Goal: Participate in discussion: Engage in conversation with other users on a specific topic

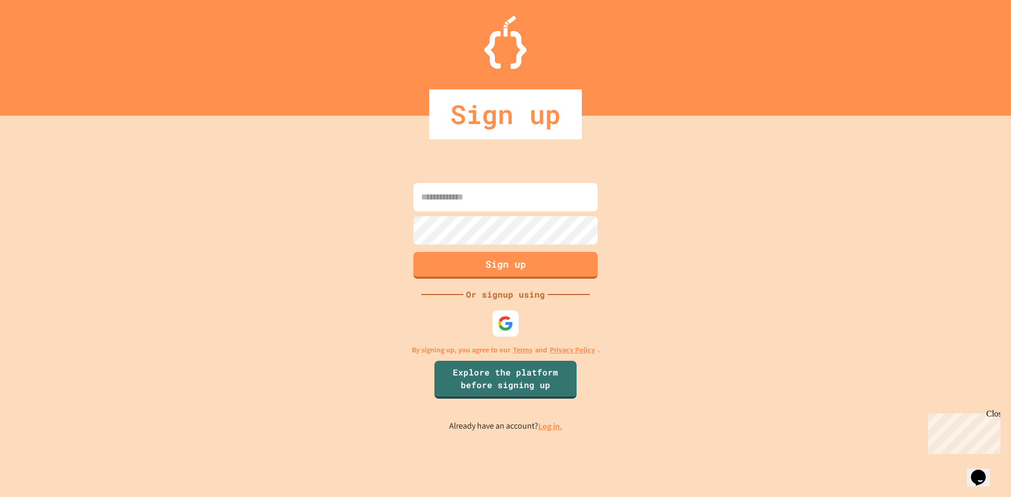
click at [494, 200] on input at bounding box center [505, 197] width 184 height 28
click at [506, 316] on img at bounding box center [505, 323] width 17 height 17
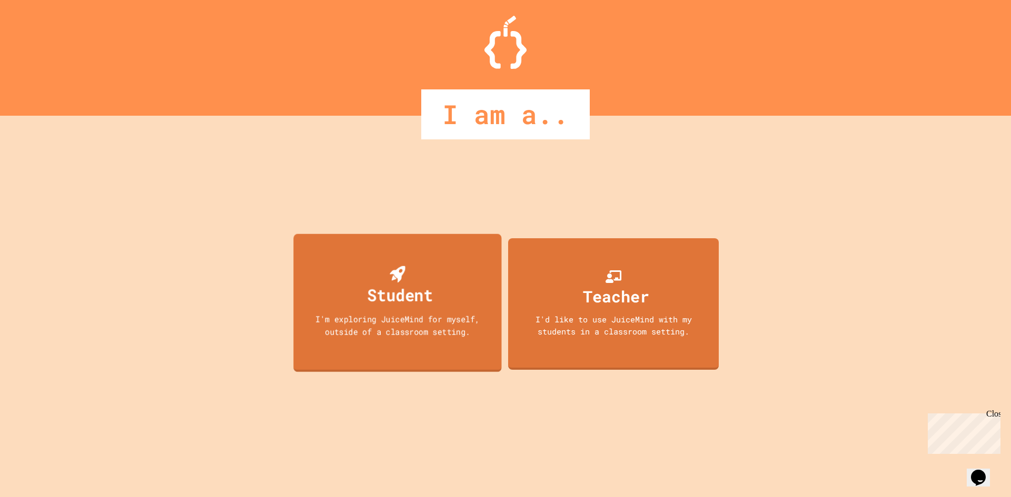
click at [445, 329] on div "I'm exploring JuiceMind for myself, outside of a classroom setting." at bounding box center [397, 325] width 187 height 25
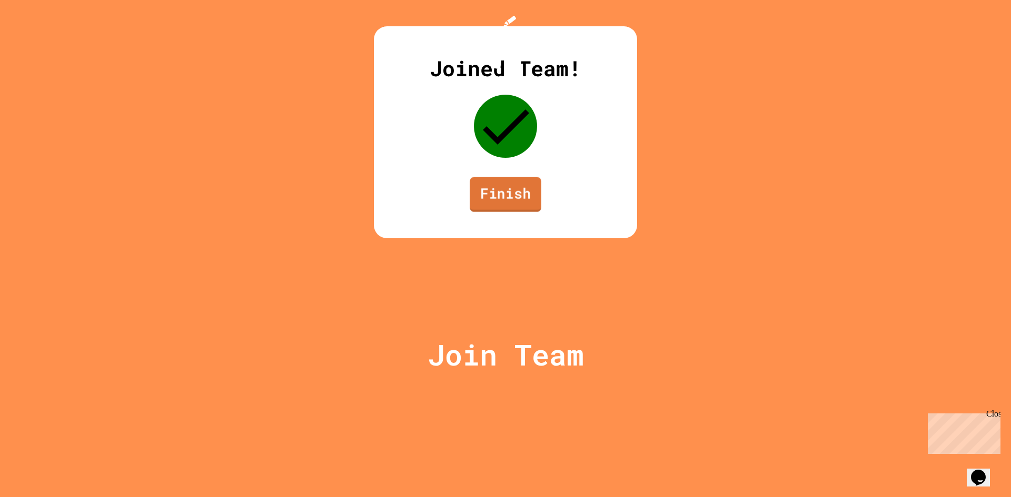
click at [472, 212] on link "Finish" at bounding box center [506, 194] width 72 height 35
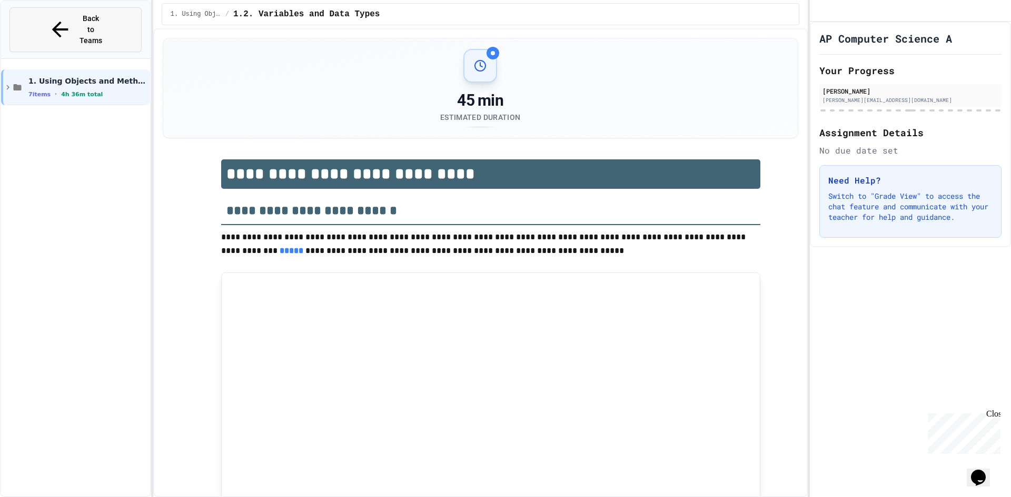
click at [48, 19] on icon at bounding box center [60, 29] width 25 height 25
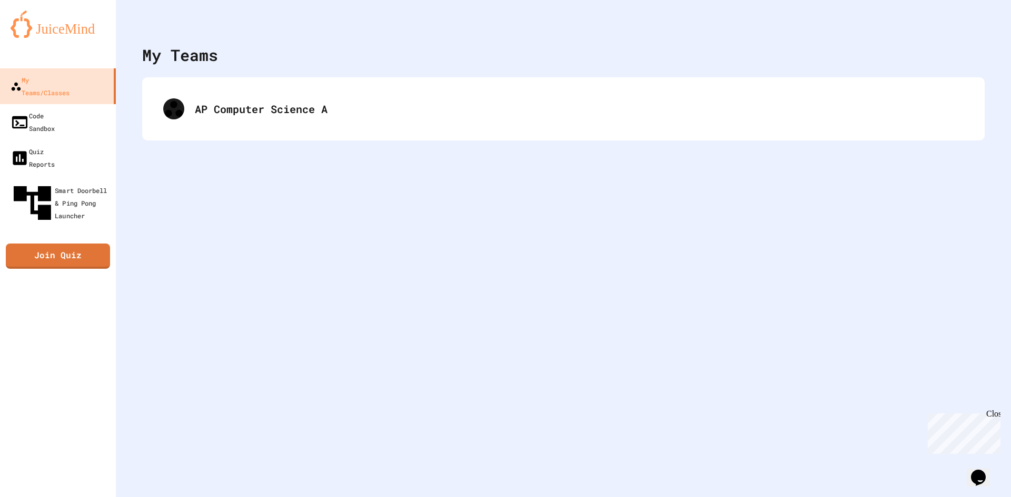
click at [64, 244] on link "Join Quiz" at bounding box center [58, 256] width 104 height 25
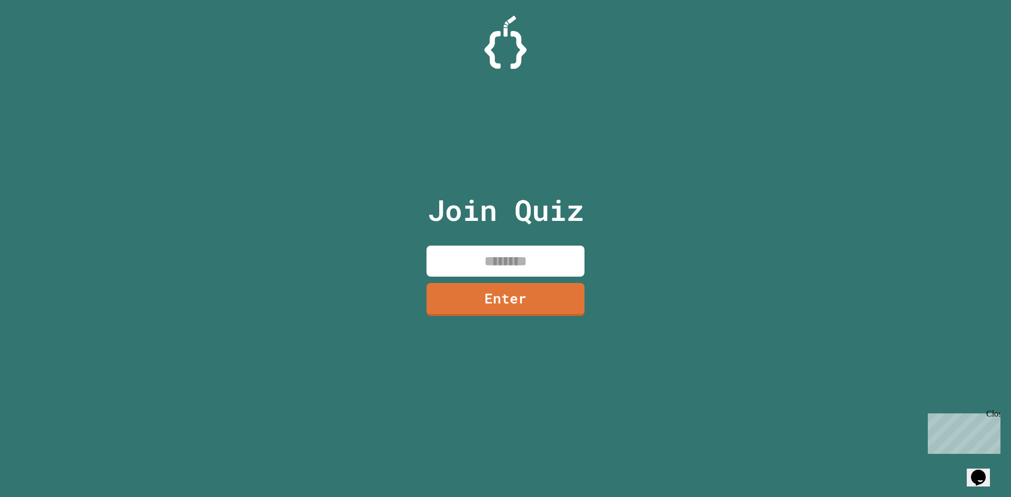
click at [483, 256] on input at bounding box center [505, 261] width 158 height 31
type input "********"
click at [529, 308] on link "Enter" at bounding box center [505, 298] width 158 height 35
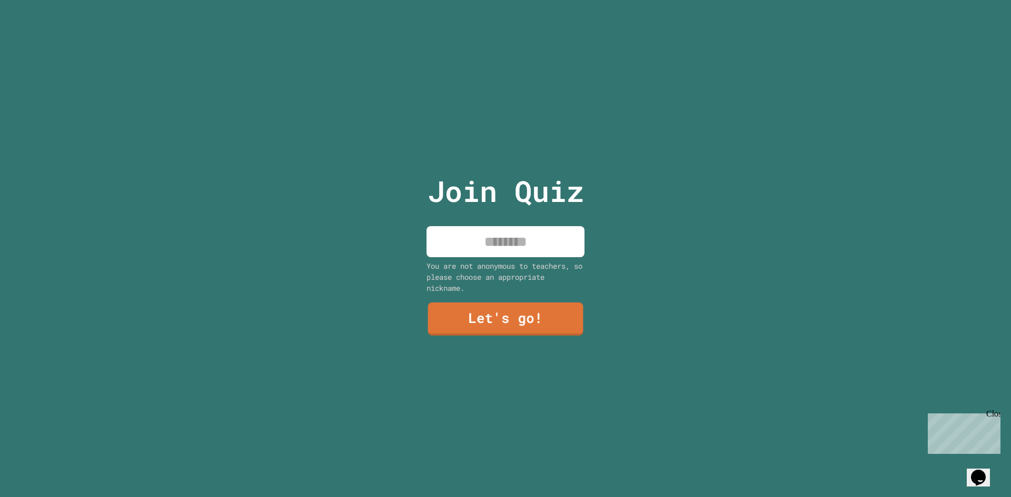
click at [521, 236] on input at bounding box center [505, 241] width 158 height 31
type input "******"
click at [520, 321] on link "Let's go!" at bounding box center [505, 317] width 143 height 35
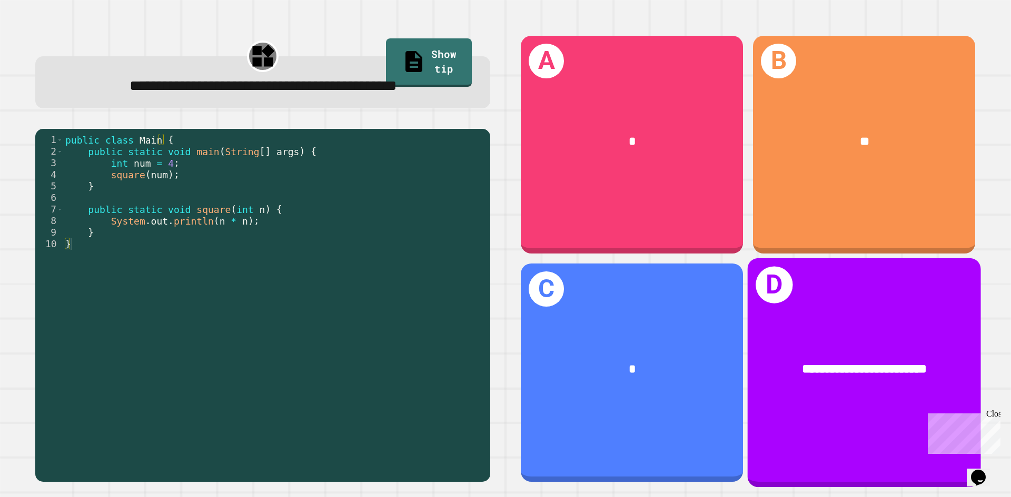
click at [806, 302] on div "**********" at bounding box center [864, 372] width 233 height 229
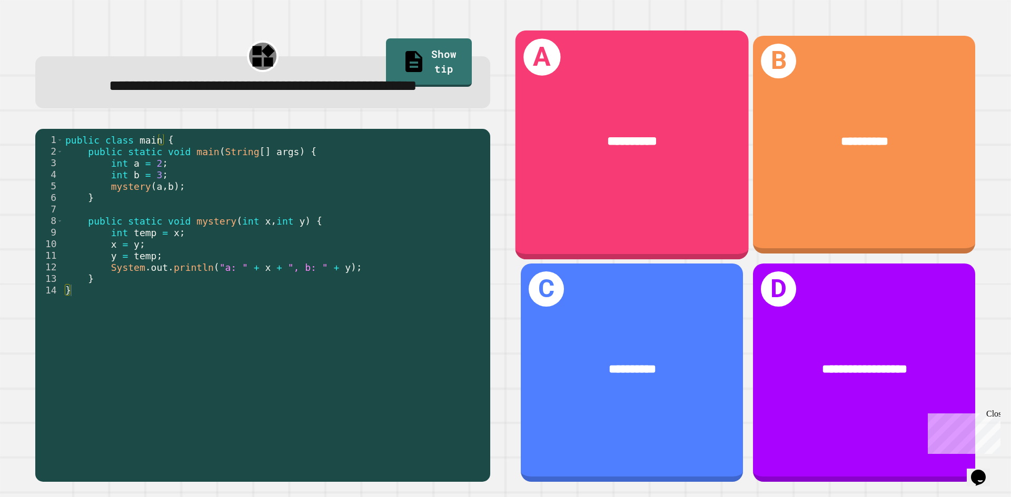
drag, startPoint x: 422, startPoint y: 194, endPoint x: 408, endPoint y: 199, distance: 15.0
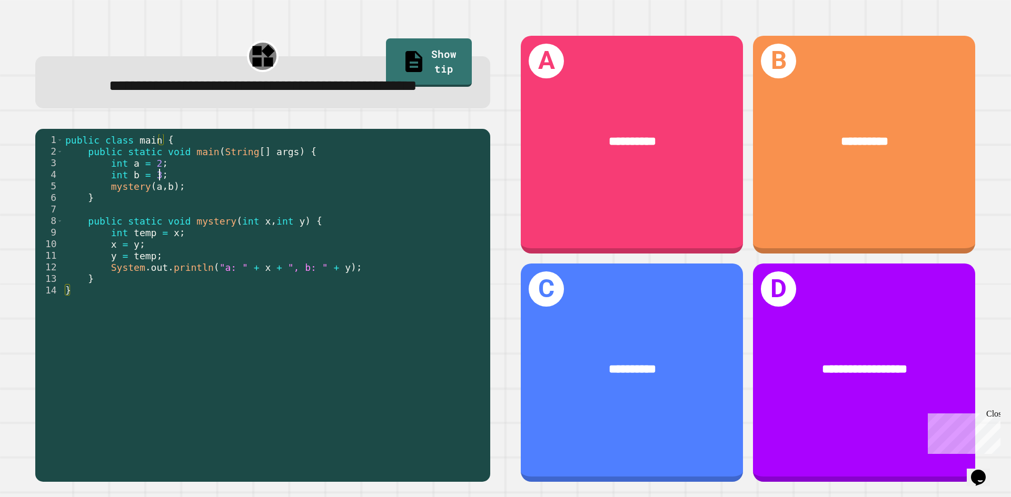
drag, startPoint x: 408, startPoint y: 199, endPoint x: 340, endPoint y: 198, distance: 67.9
click at [340, 198] on div "public class main { public static void main ( String [ ] args ) { int a = 2 ; i…" at bounding box center [274, 290] width 422 height 313
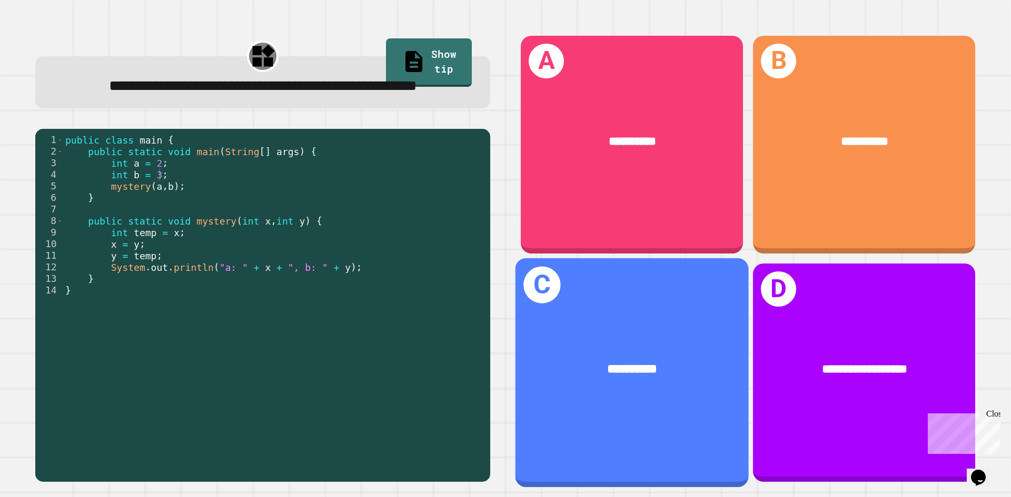
click at [682, 399] on div "**********" at bounding box center [631, 372] width 233 height 229
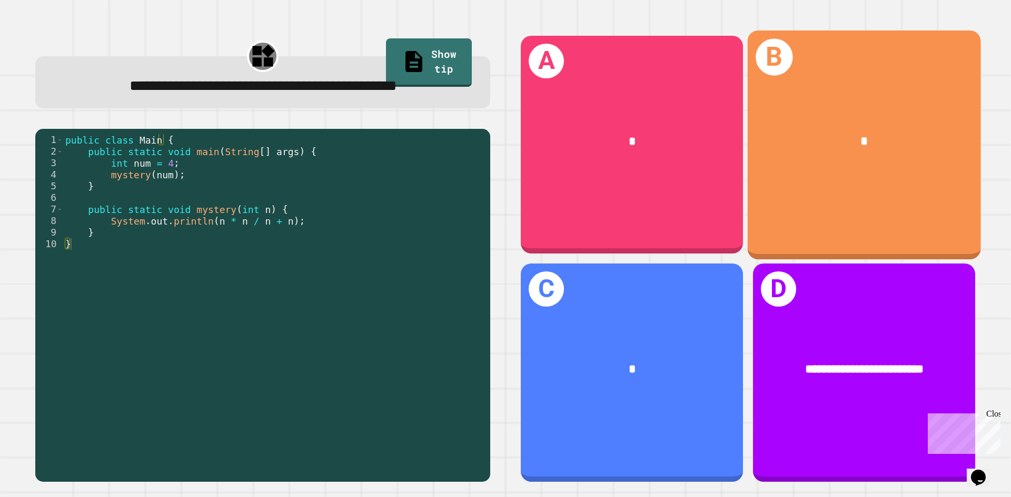
click at [791, 138] on div "*" at bounding box center [864, 141] width 182 height 19
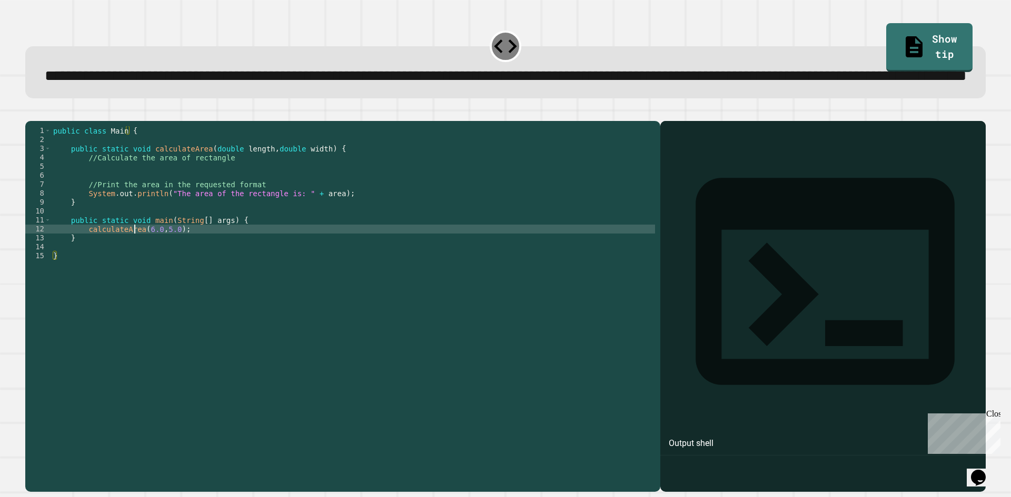
click at [135, 271] on div "public class Main { public static void calculateArea ( double length , double w…" at bounding box center [353, 282] width 604 height 313
drag, startPoint x: 281, startPoint y: 243, endPoint x: 275, endPoint y: 243, distance: 5.8
click at [281, 243] on div "public class Main { public static void calculateArea ( double length , double w…" at bounding box center [353, 282] width 604 height 313
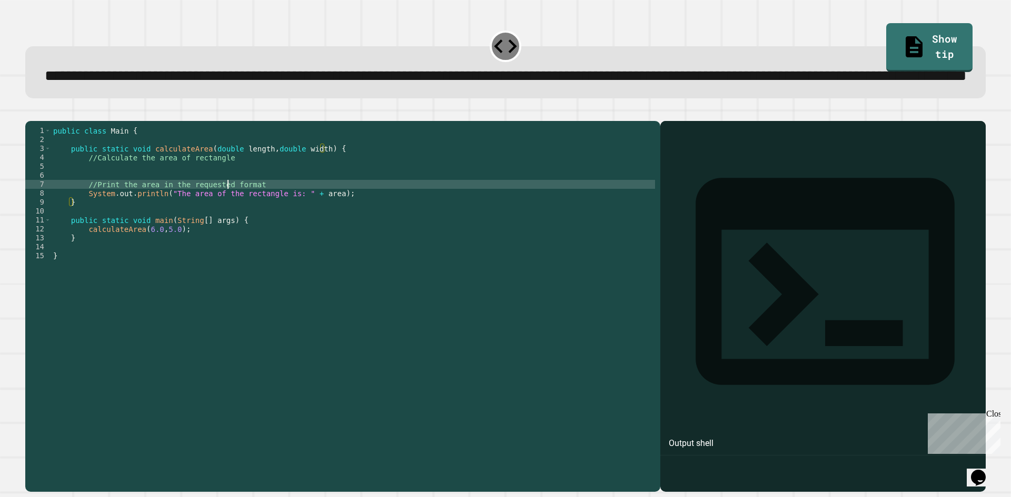
click at [226, 222] on div "public class Main { public static void calculateArea ( double length , double w…" at bounding box center [353, 282] width 604 height 313
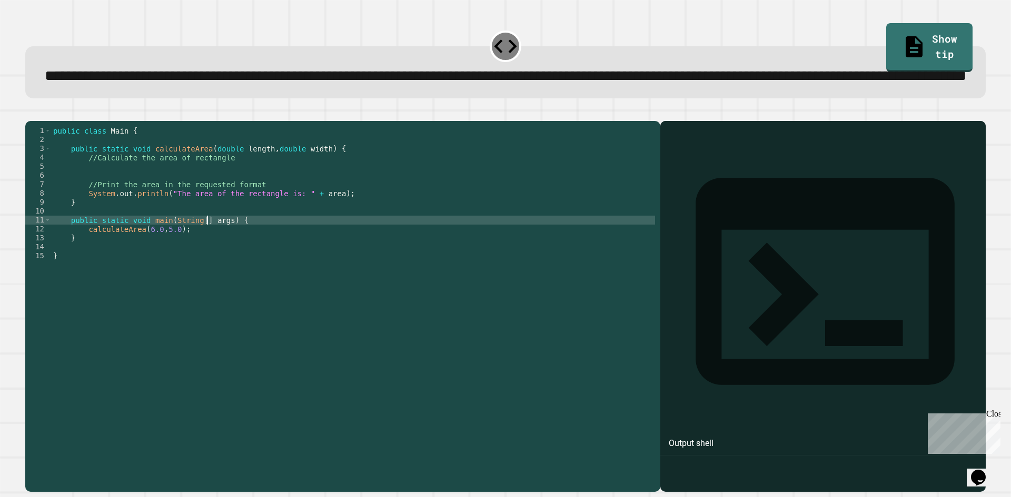
click at [206, 258] on div "public class Main { public static void calculateArea ( double length , double w…" at bounding box center [353, 282] width 604 height 313
click at [201, 257] on div "public class Main { public static void calculateArea ( double length , double w…" at bounding box center [353, 282] width 604 height 313
click at [187, 272] on div "public class Main { public static void calculateArea ( double length , double w…" at bounding box center [353, 282] width 604 height 313
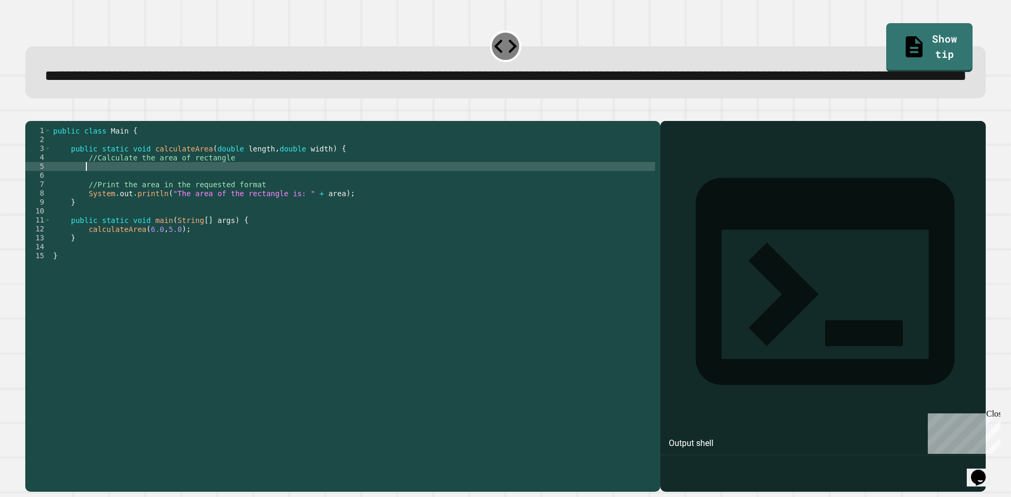
click at [217, 205] on div "public class Main { public static void calculateArea ( double length , double w…" at bounding box center [353, 282] width 604 height 313
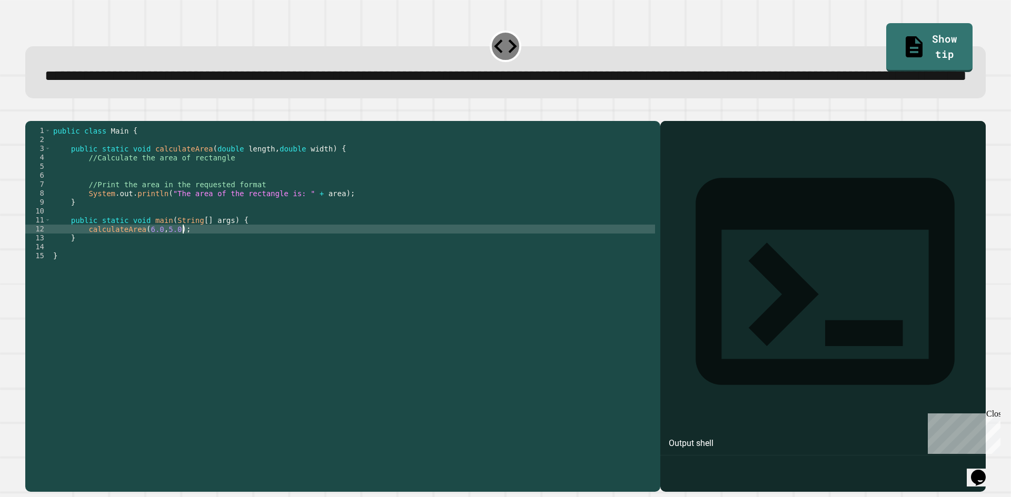
click at [203, 270] on div "public class Main { public static void calculateArea ( double length , double w…" at bounding box center [353, 282] width 604 height 313
click at [86, 272] on div "public class Main { public static void calculateArea ( double length , double w…" at bounding box center [353, 282] width 604 height 313
click at [31, 113] on icon "button" at bounding box center [31, 113] width 0 height 0
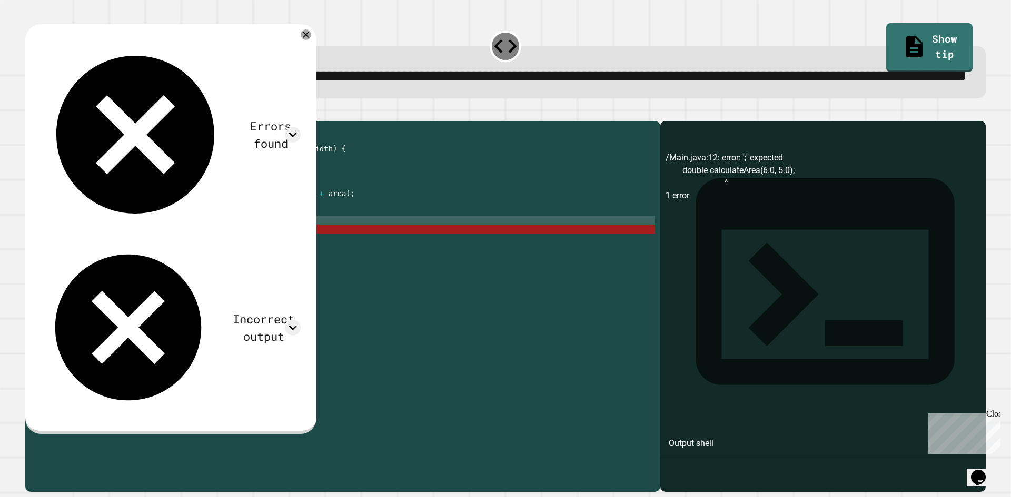
click at [211, 260] on div "public class Main { public static void calculateArea ( double length , double w…" at bounding box center [353, 282] width 604 height 313
click at [162, 272] on div "public class Main { public static void calculateArea ( double length , double w…" at bounding box center [353, 282] width 604 height 313
click at [166, 270] on div "public class Main { public static void calculateArea ( double length , double w…" at bounding box center [353, 282] width 604 height 313
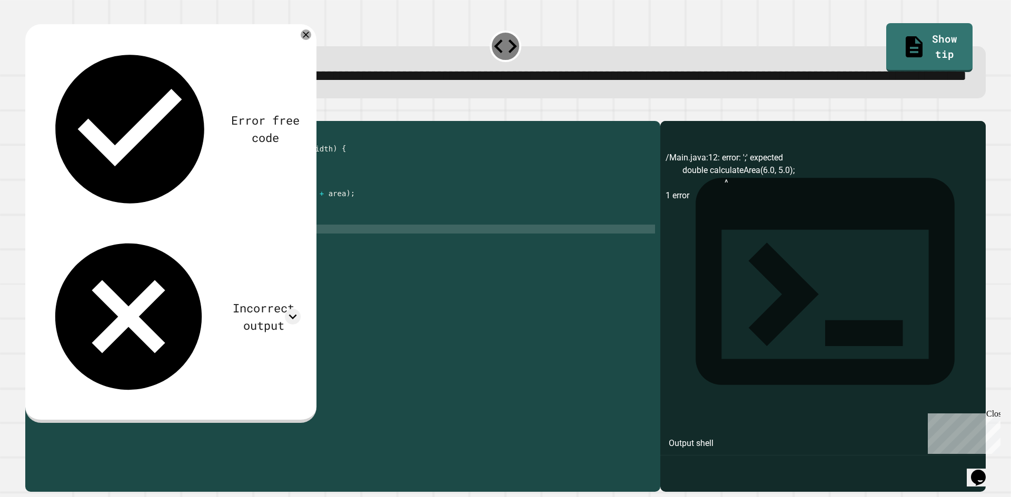
type textarea "**********"
click at [198, 272] on div "public class Main { public static void calculateArea ( double length , double w…" at bounding box center [353, 282] width 604 height 313
click at [84, 284] on div "public class Main { public static void calculateArea ( double length , double w…" at bounding box center [353, 282] width 604 height 313
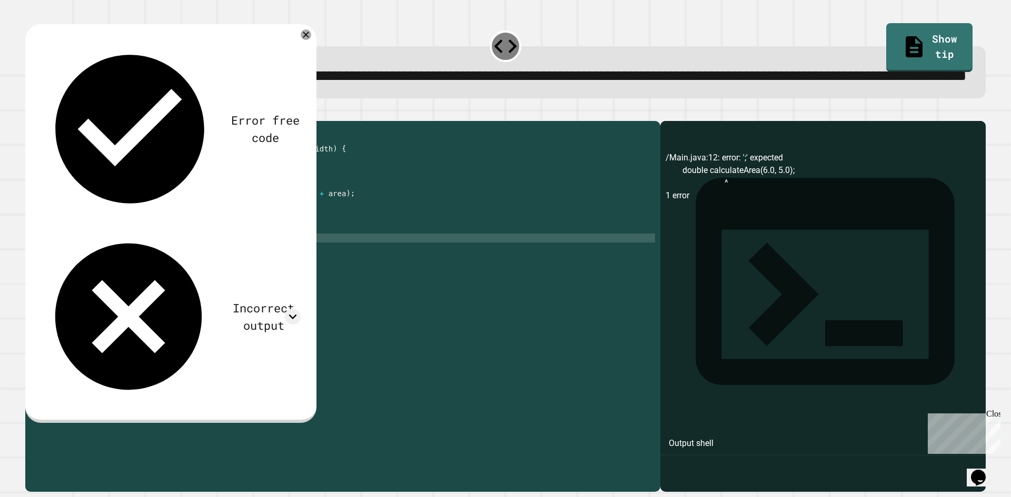
click at [84, 278] on div "public class Main { public static void calculateArea ( double length , double w…" at bounding box center [353, 282] width 604 height 313
click at [151, 277] on div "public class Main { public static void calculateArea ( double length , double w…" at bounding box center [353, 282] width 604 height 313
click at [28, 121] on div at bounding box center [505, 114] width 960 height 13
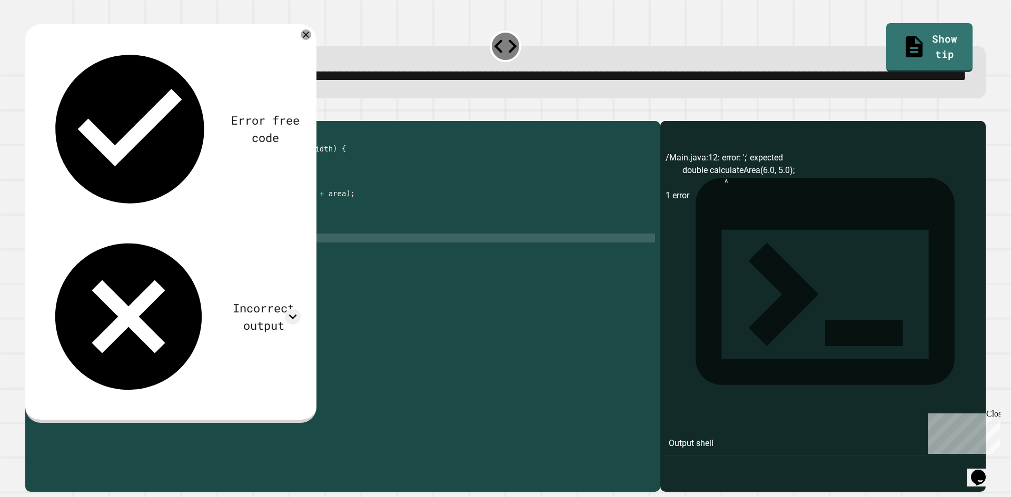
click at [39, 123] on icon "button" at bounding box center [38, 118] width 6 height 7
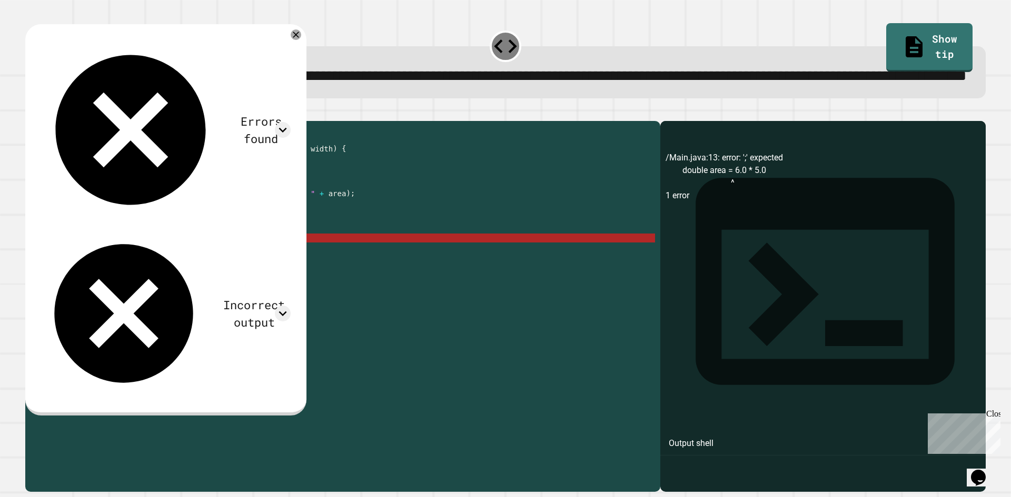
click at [143, 279] on div "public class Main { public static void calculateArea ( double length , double w…" at bounding box center [353, 282] width 604 height 313
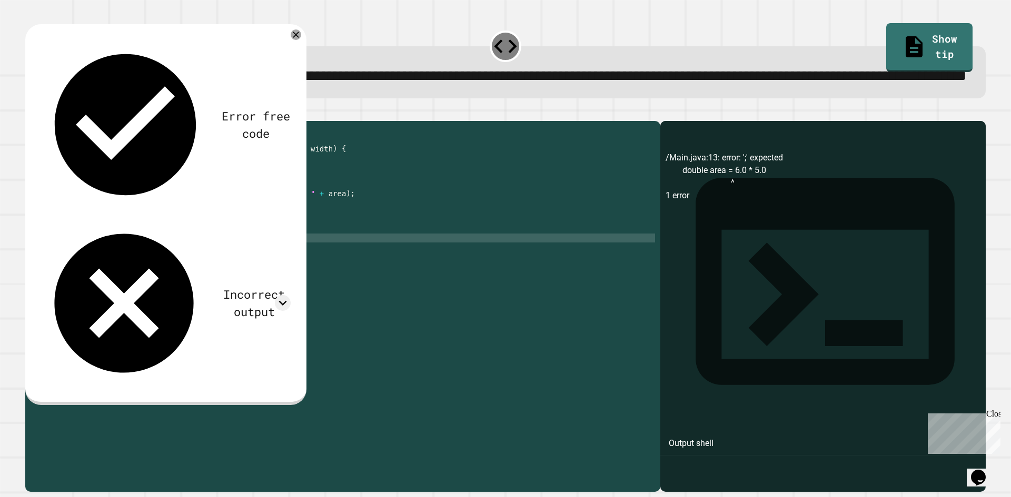
click at [181, 282] on div "public class Main { public static void calculateArea ( double length , double w…" at bounding box center [353, 282] width 604 height 313
click at [187, 277] on div "public class Main { public static void calculateArea ( double length , double w…" at bounding box center [353, 282] width 604 height 313
type textarea "**********"
click at [31, 113] on icon "button" at bounding box center [31, 113] width 0 height 0
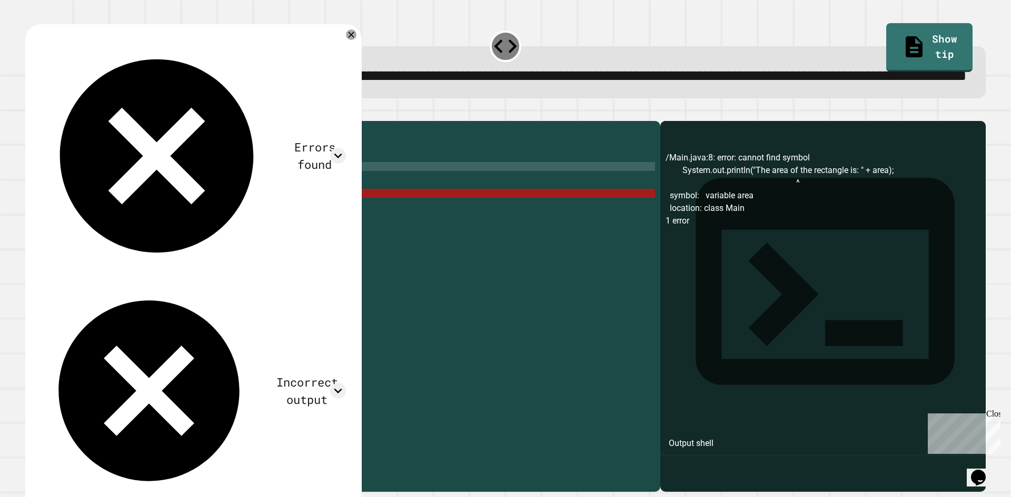
scroll to position [0, 2]
click at [351, 210] on div "public class Main { public static void calculateArea ( double length , double w…" at bounding box center [353, 282] width 604 height 313
click at [313, 218] on div "public class Main { public static void calculateArea ( double length , double w…" at bounding box center [353, 282] width 604 height 313
click at [312, 205] on div "public class Main { public static void calculateArea ( double length , double w…" at bounding box center [353, 282] width 604 height 313
drag, startPoint x: 312, startPoint y: 200, endPoint x: 86, endPoint y: 197, distance: 226.4
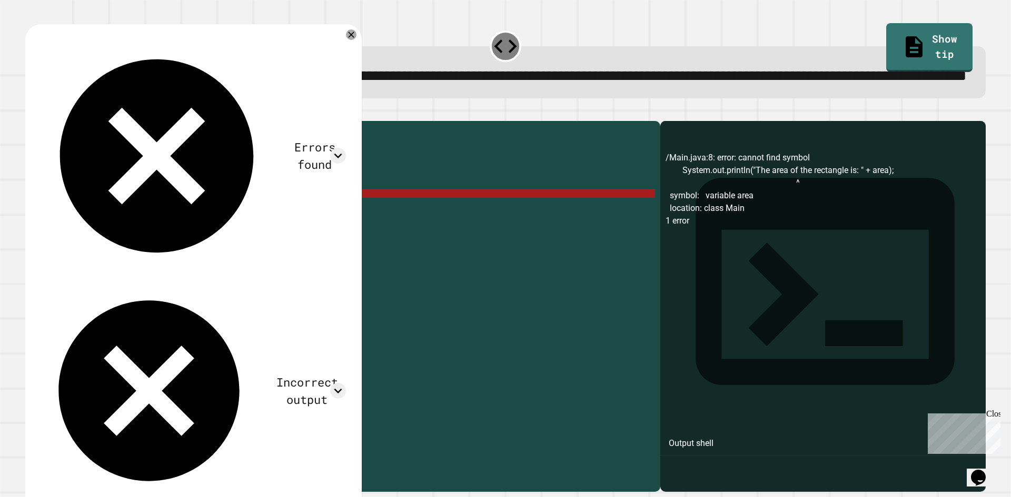
click at [86, 197] on div "public class Main { public static void calculateArea ( double length , double w…" at bounding box center [353, 282] width 604 height 313
drag, startPoint x: 205, startPoint y: 281, endPoint x: 87, endPoint y: 279, distance: 117.4
click at [87, 279] on div "public class Main { public static void calculateArea ( double length , double w…" at bounding box center [353, 282] width 604 height 313
click at [326, 228] on div "public class Main { public static void calculateArea ( double length , double w…" at bounding box center [353, 282] width 604 height 313
drag, startPoint x: 334, startPoint y: 237, endPoint x: 85, endPoint y: 234, distance: 248.5
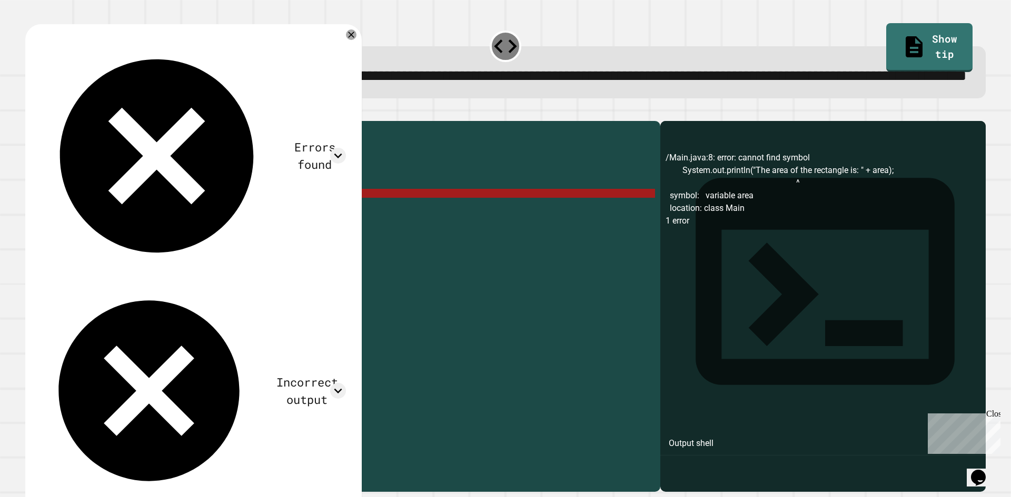
click at [85, 234] on div "public class Main { public static void calculateArea ( double length , double w…" at bounding box center [353, 282] width 604 height 313
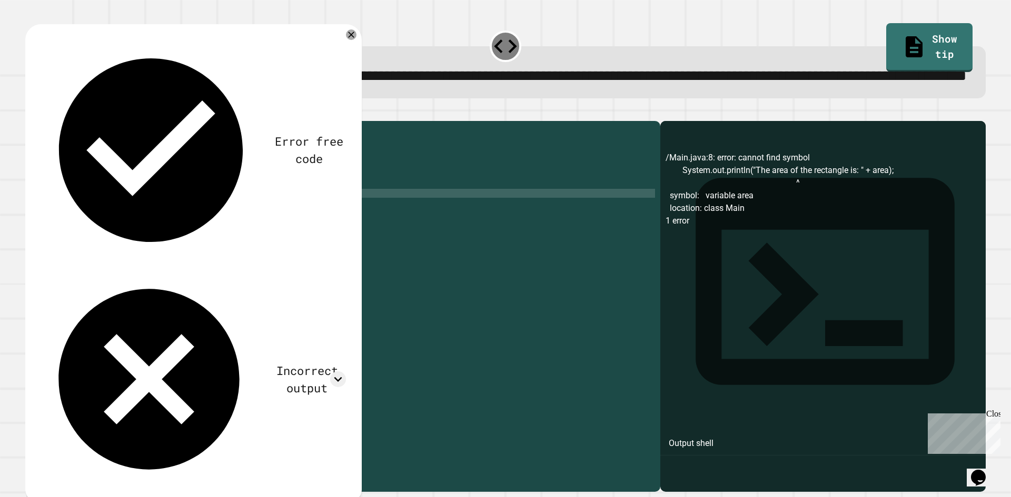
click at [228, 284] on div "public class Main { public static void calculateArea ( double length , double w…" at bounding box center [353, 282] width 604 height 313
click at [228, 280] on div "public class Main { public static void calculateArea ( double length , double w…" at bounding box center [353, 282] width 604 height 313
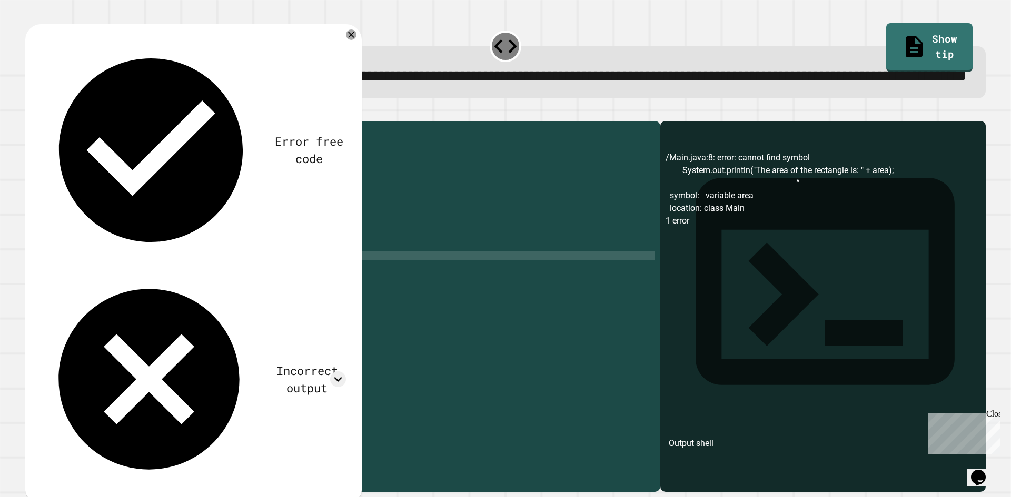
paste textarea "**********"
type textarea "**********"
click at [31, 113] on icon "button" at bounding box center [31, 113] width 0 height 0
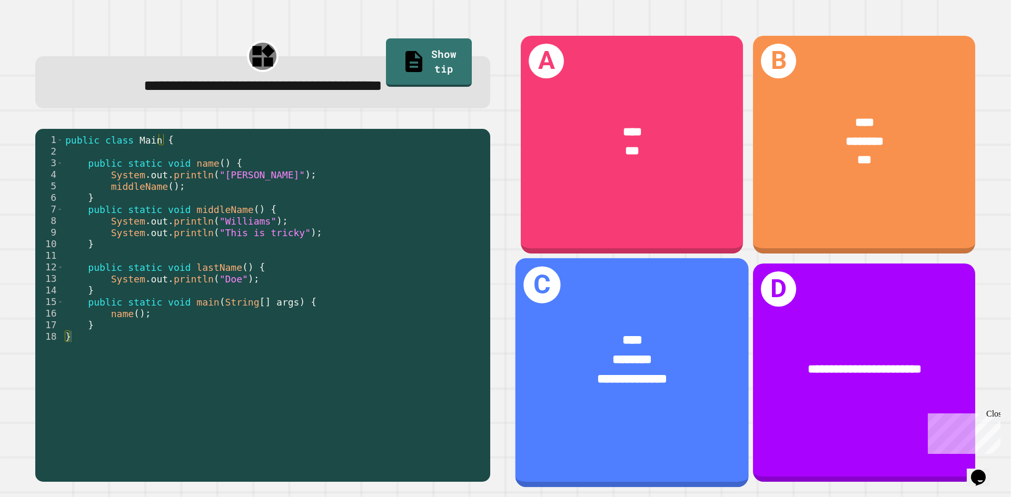
click at [595, 331] on div "****" at bounding box center [632, 340] width 182 height 19
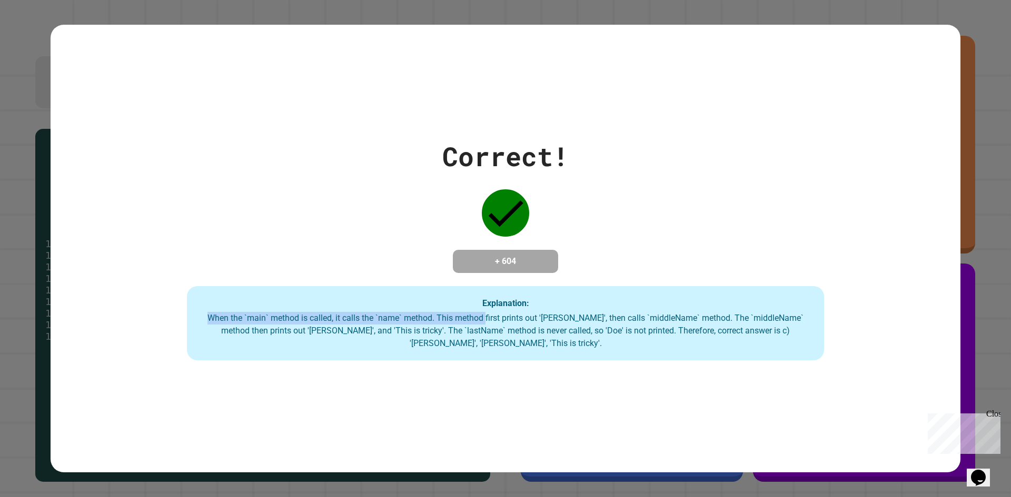
drag, startPoint x: 204, startPoint y: 323, endPoint x: 477, endPoint y: 332, distance: 273.4
click at [477, 332] on div "When the `main` method is called, it calls the `name` method. This method first…" at bounding box center [505, 331] width 616 height 38
